Goal: Information Seeking & Learning: Find specific page/section

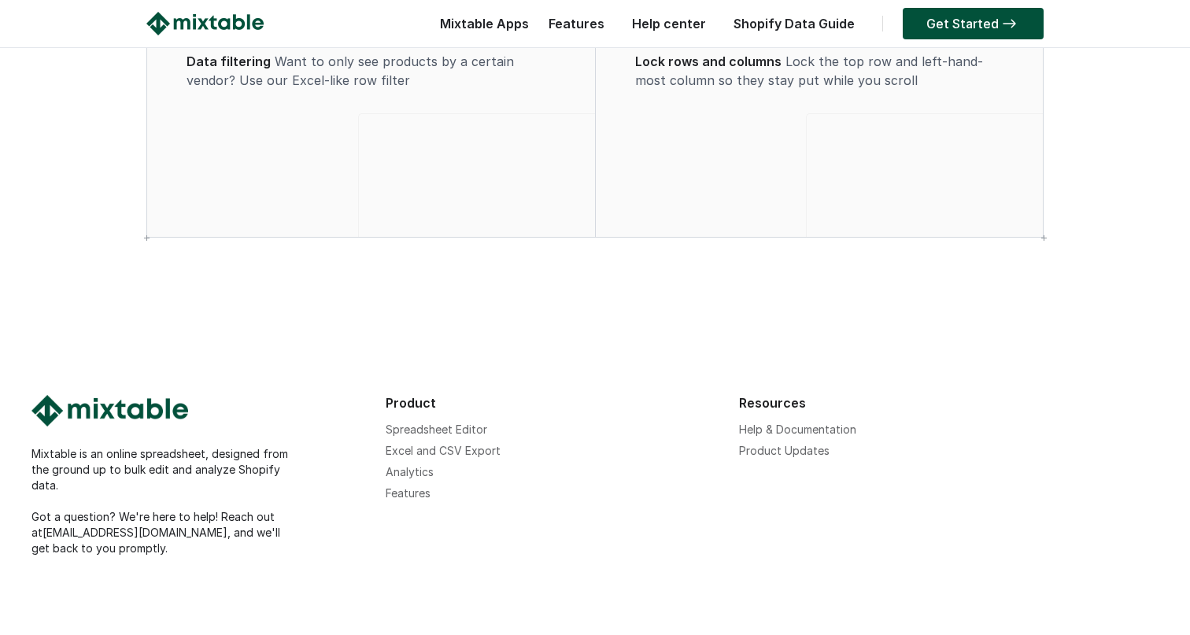
scroll to position [2249, 0]
click at [778, 428] on link "Help & Documentation" at bounding box center [797, 429] width 117 height 13
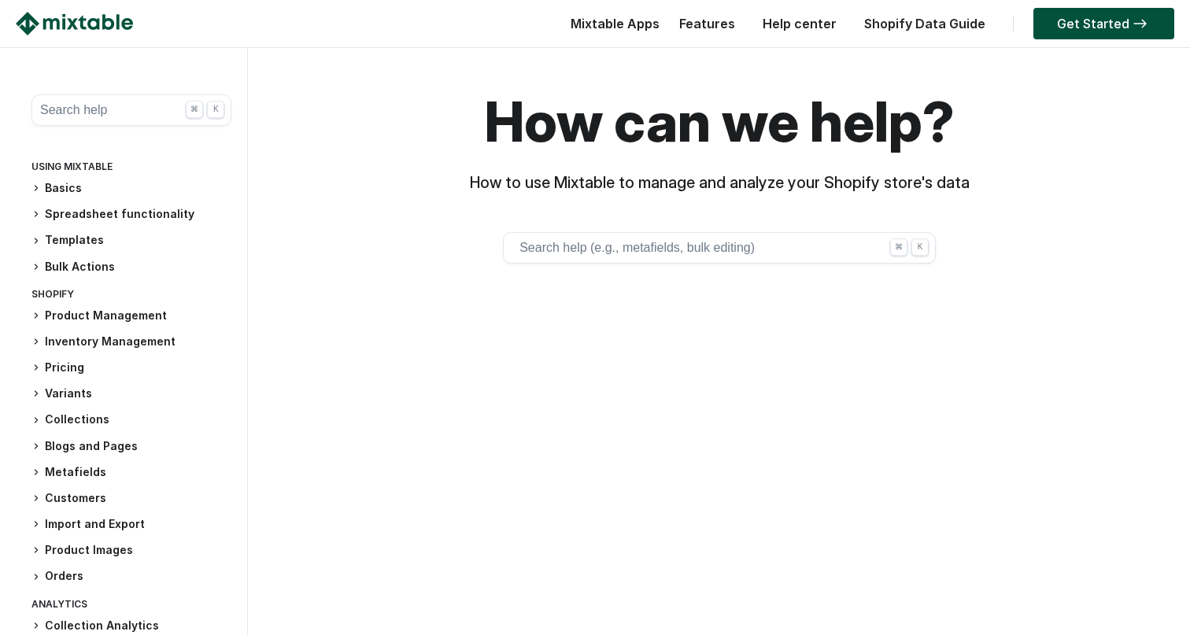
click at [683, 255] on button "Search help (e.g., metafields, bulk editing) ⌘ K" at bounding box center [719, 247] width 433 height 31
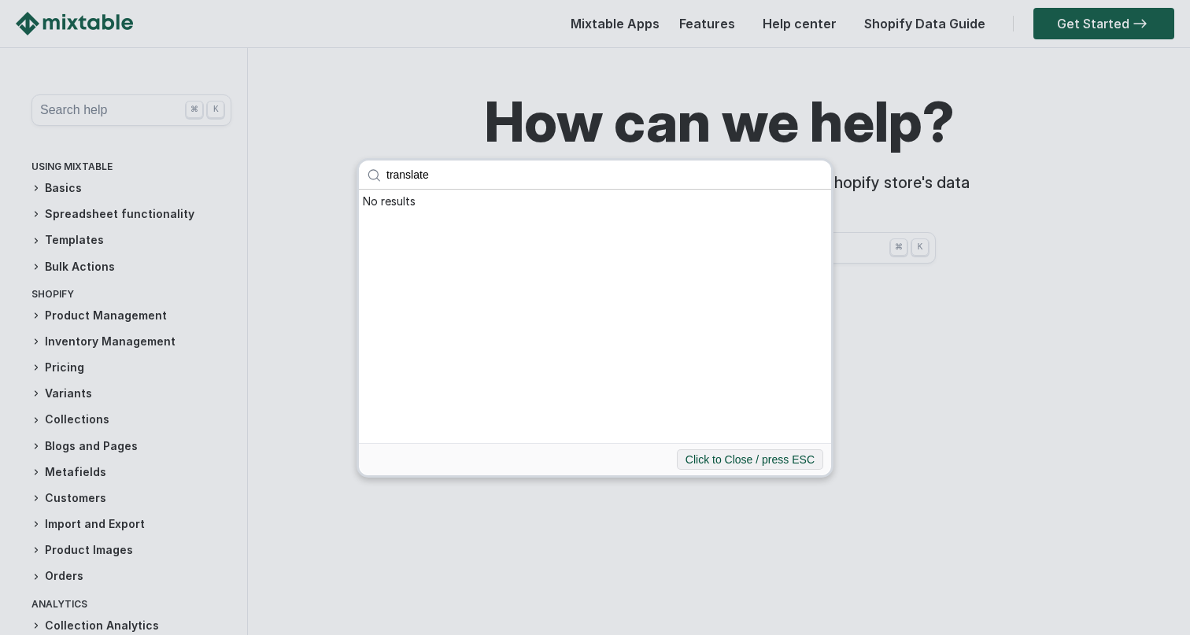
type input "translate"
click button "submit" at bounding box center [0, 0] width 0 height 0
click at [465, 170] on input "translate" at bounding box center [605, 175] width 453 height 28
click at [83, 105] on div "translate No results Click to Close / press ESC" at bounding box center [595, 317] width 1190 height 635
click at [92, 105] on div "translate No results Click to Close / press ESC" at bounding box center [595, 317] width 1190 height 635
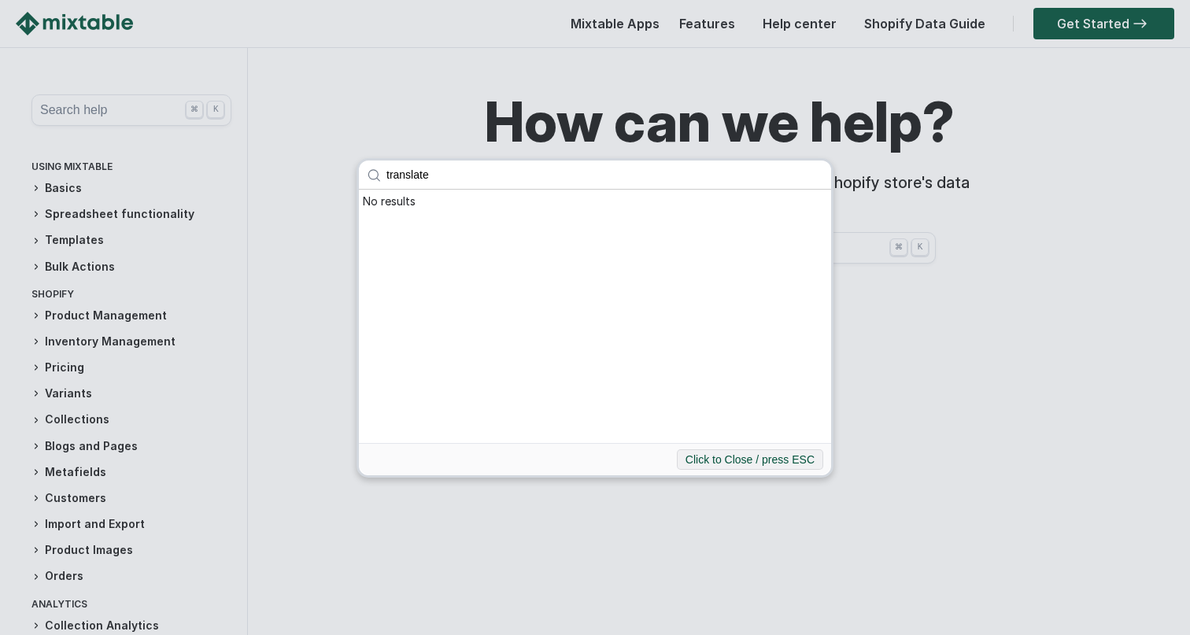
click at [156, 118] on div "translate No results Click to Close / press ESC" at bounding box center [595, 317] width 1190 height 635
click at [893, 298] on div "translate No results Click to Close / press ESC" at bounding box center [595, 317] width 1190 height 635
click at [52, 493] on div "translate No results Click to Close / press ESC" at bounding box center [595, 317] width 1190 height 635
click at [57, 472] on div "translate No results Click to Close / press ESC" at bounding box center [595, 317] width 1190 height 635
click at [753, 352] on div "translate No results Click to Close / press ESC" at bounding box center [595, 318] width 477 height 320
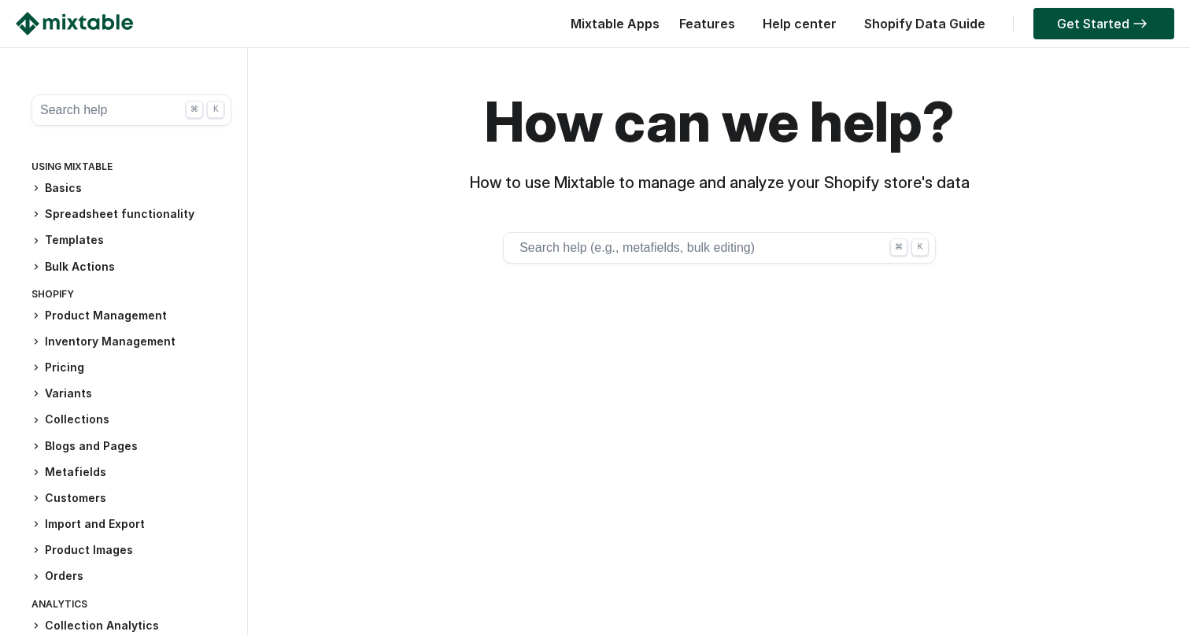
click at [75, 462] on div "Product Management Add product category Bulk edit Google Shopping fields Bulk i…" at bounding box center [131, 447] width 200 height 278
click at [75, 476] on h3 "Metafields" at bounding box center [131, 472] width 200 height 17
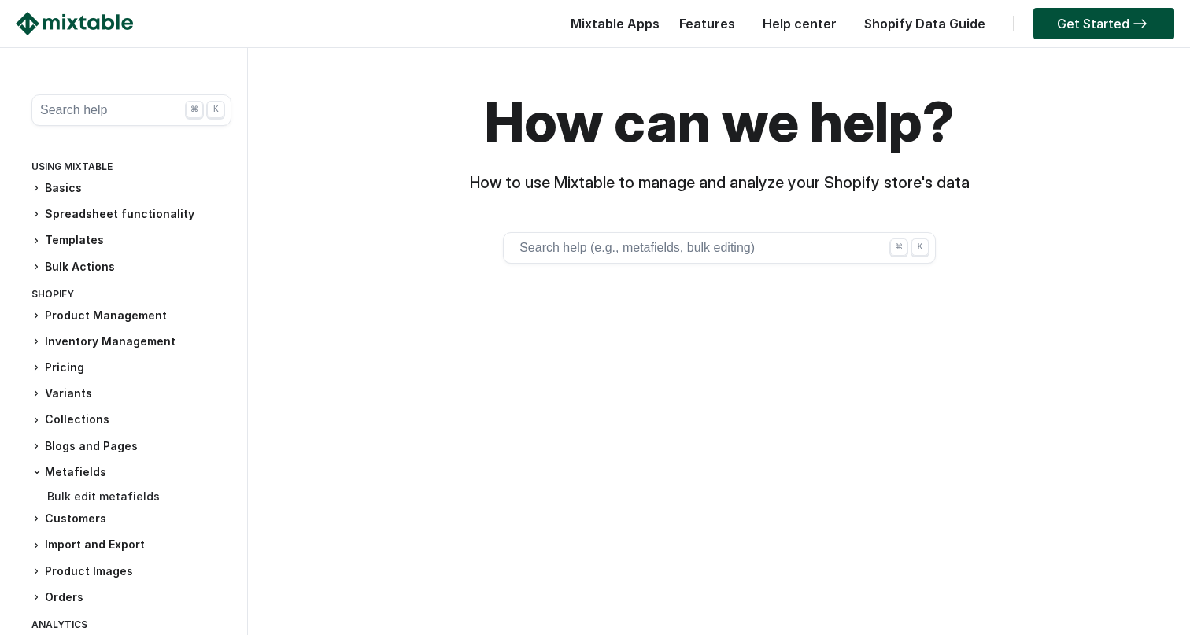
click at [111, 496] on link "Bulk edit metafields" at bounding box center [103, 496] width 113 height 13
click at [583, 244] on button "Search help (e.g., metafields, bulk editing) ⌘ K" at bounding box center [719, 247] width 433 height 31
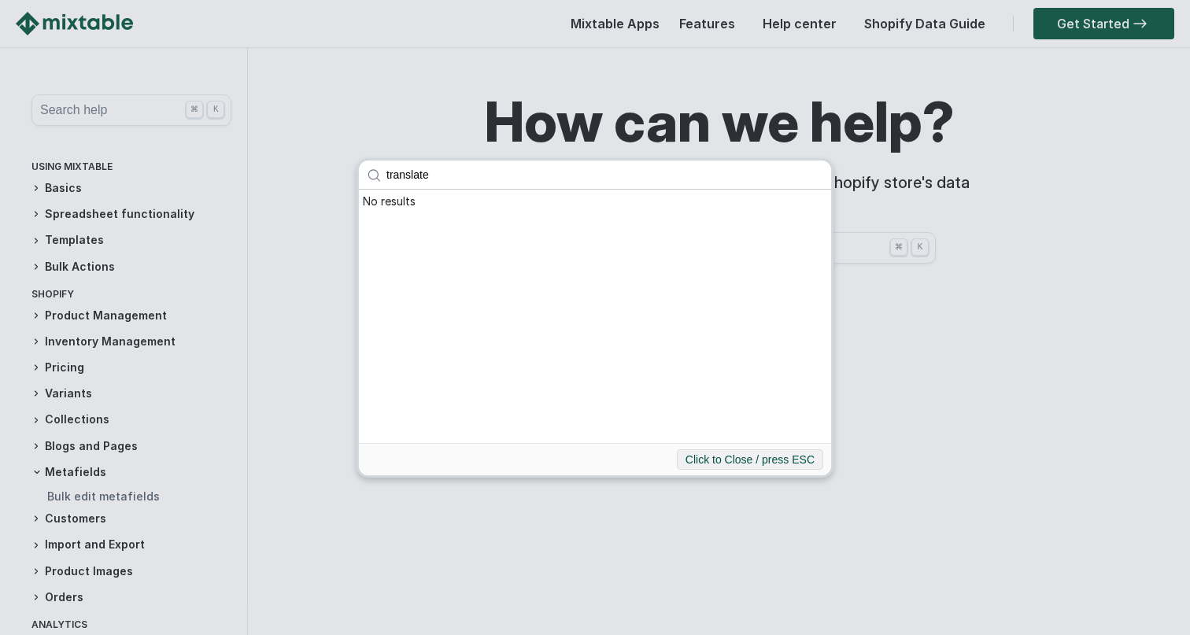
click at [411, 179] on input "translate" at bounding box center [605, 175] width 453 height 28
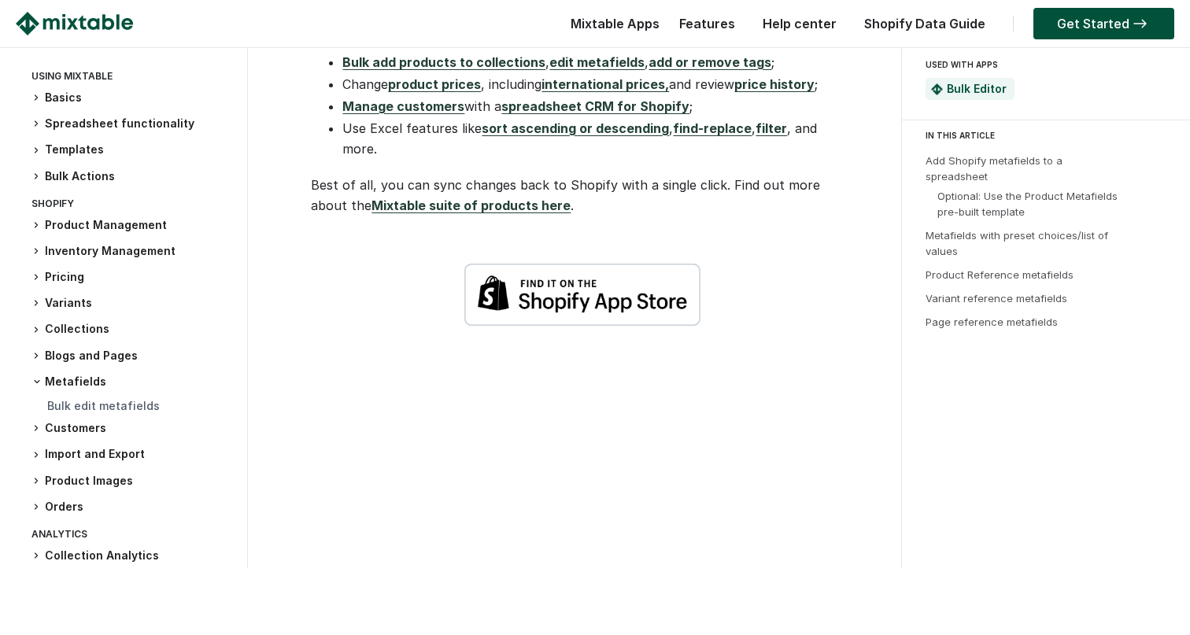
scroll to position [5823, 0]
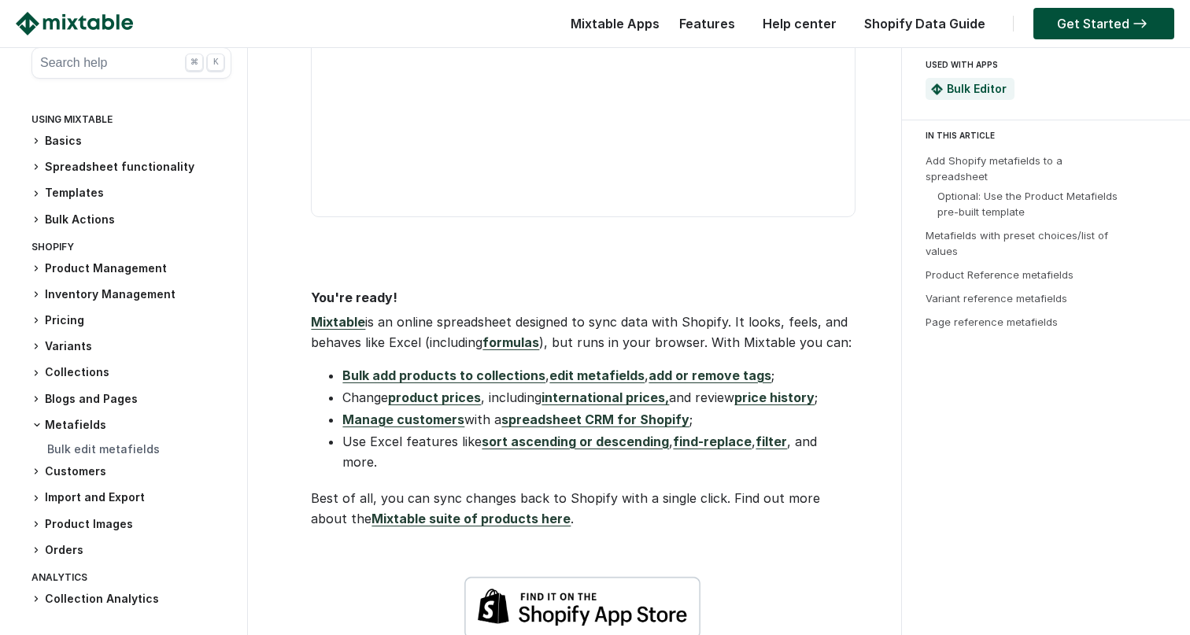
click at [90, 53] on button "Search help ⌘ K" at bounding box center [131, 62] width 200 height 31
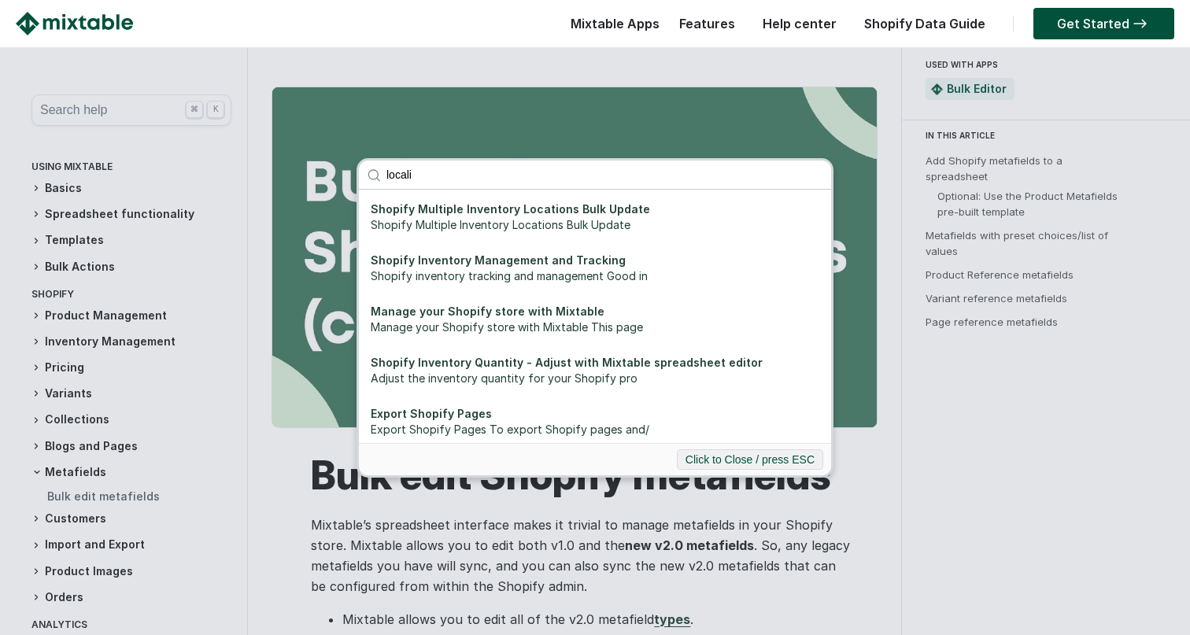
type input "local"
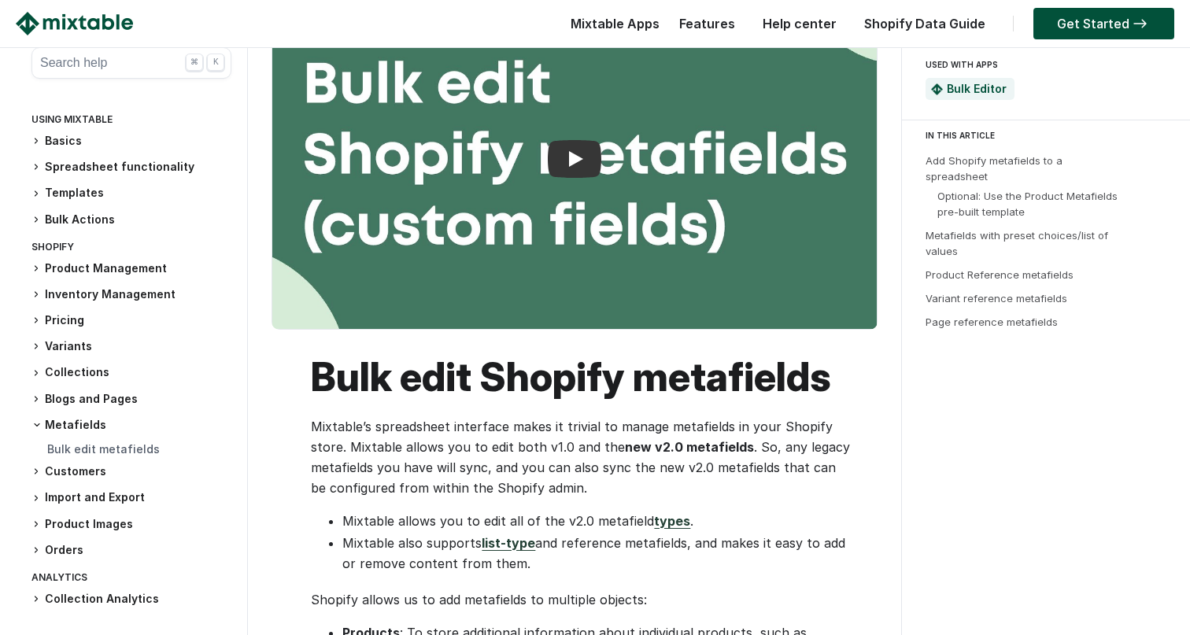
scroll to position [77, 0]
